Goal: Task Accomplishment & Management: Use online tool/utility

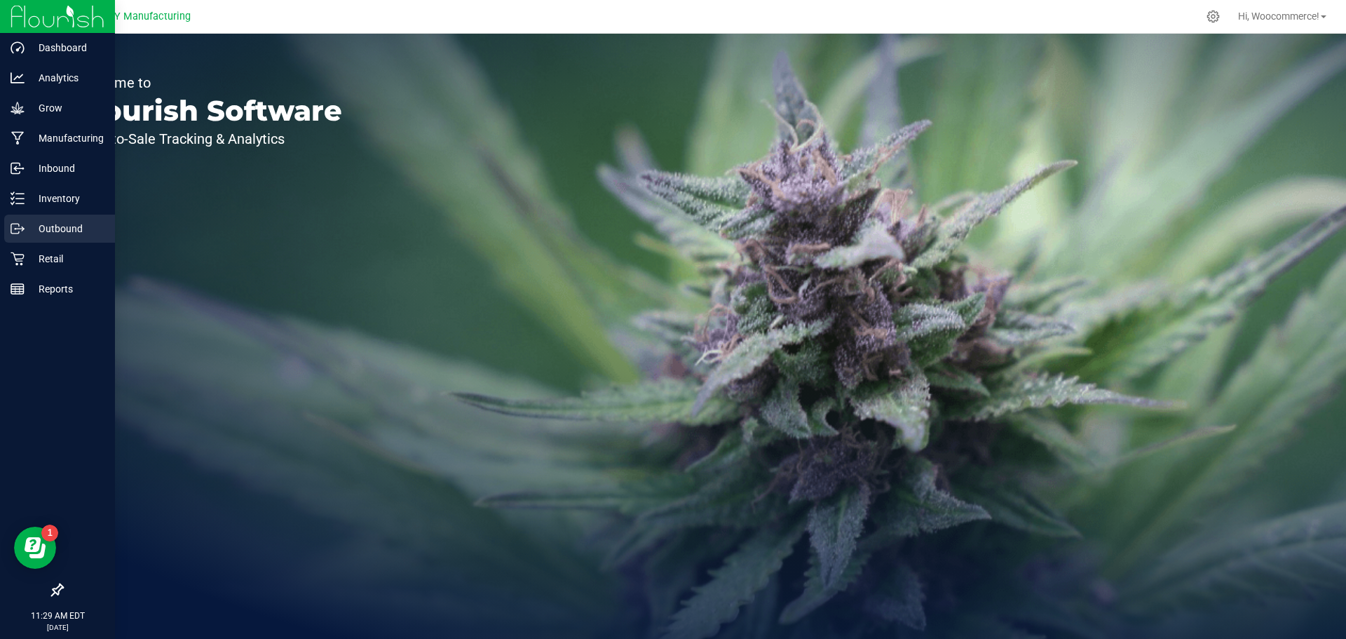
click at [45, 223] on p "Outbound" at bounding box center [67, 228] width 84 height 17
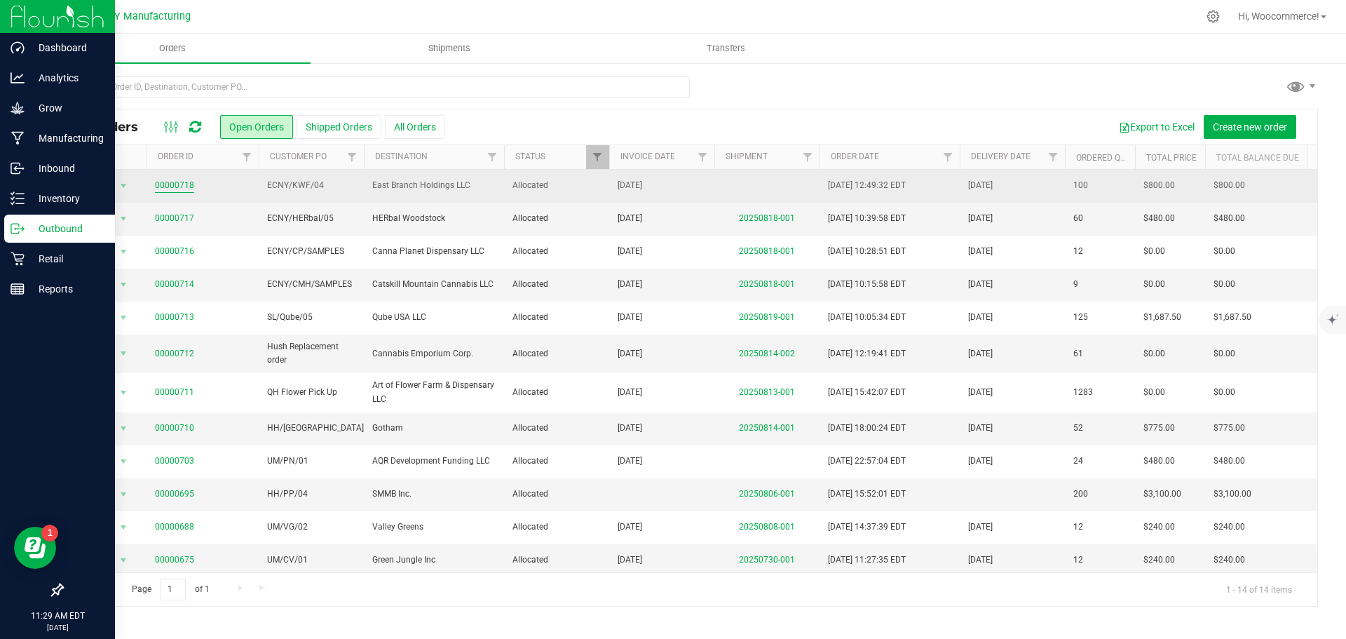
click at [180, 185] on link "00000718" at bounding box center [174, 185] width 39 height 13
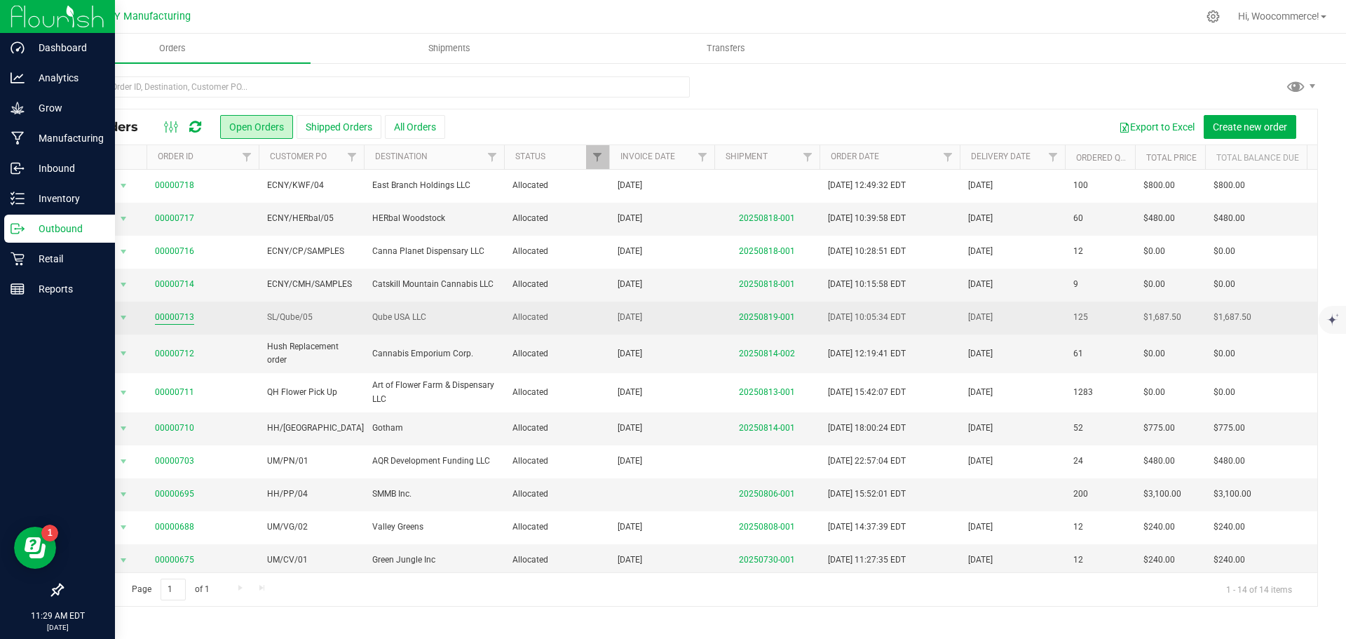
click at [182, 318] on link "00000713" at bounding box center [174, 317] width 39 height 13
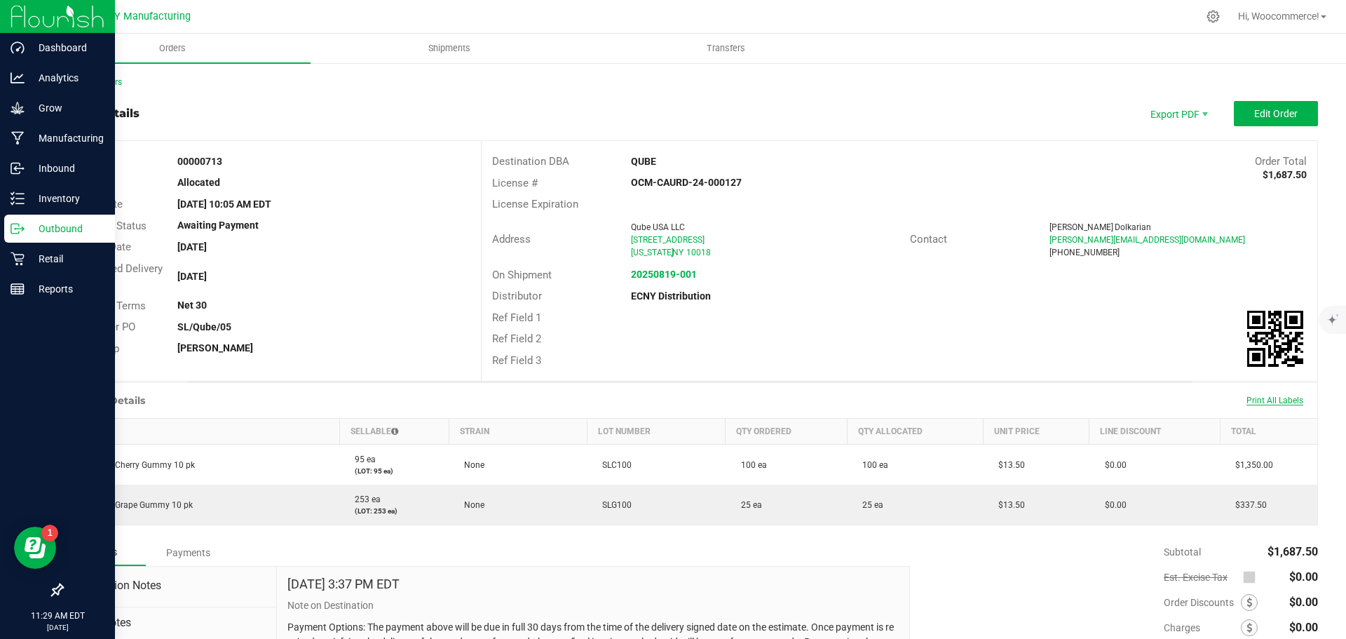
click at [1256, 401] on span "Print All Labels" at bounding box center [1275, 400] width 57 height 10
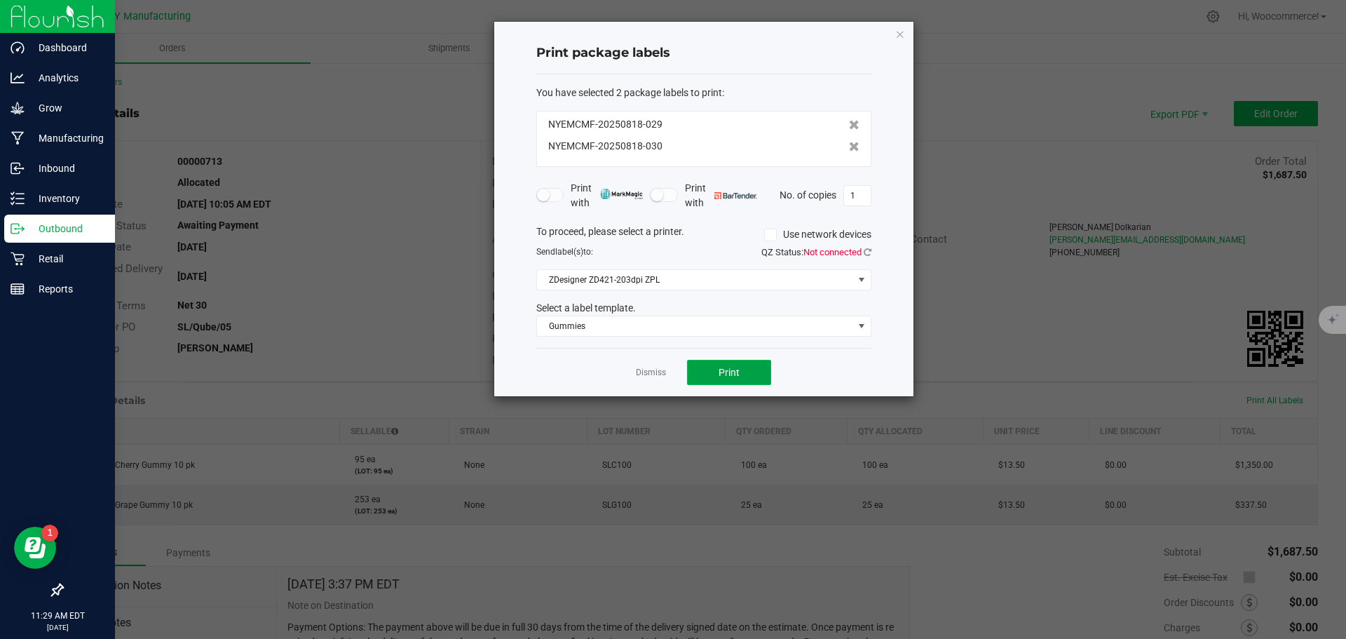
click at [735, 370] on span "Print" at bounding box center [729, 372] width 21 height 11
